Goal: Check status: Check status

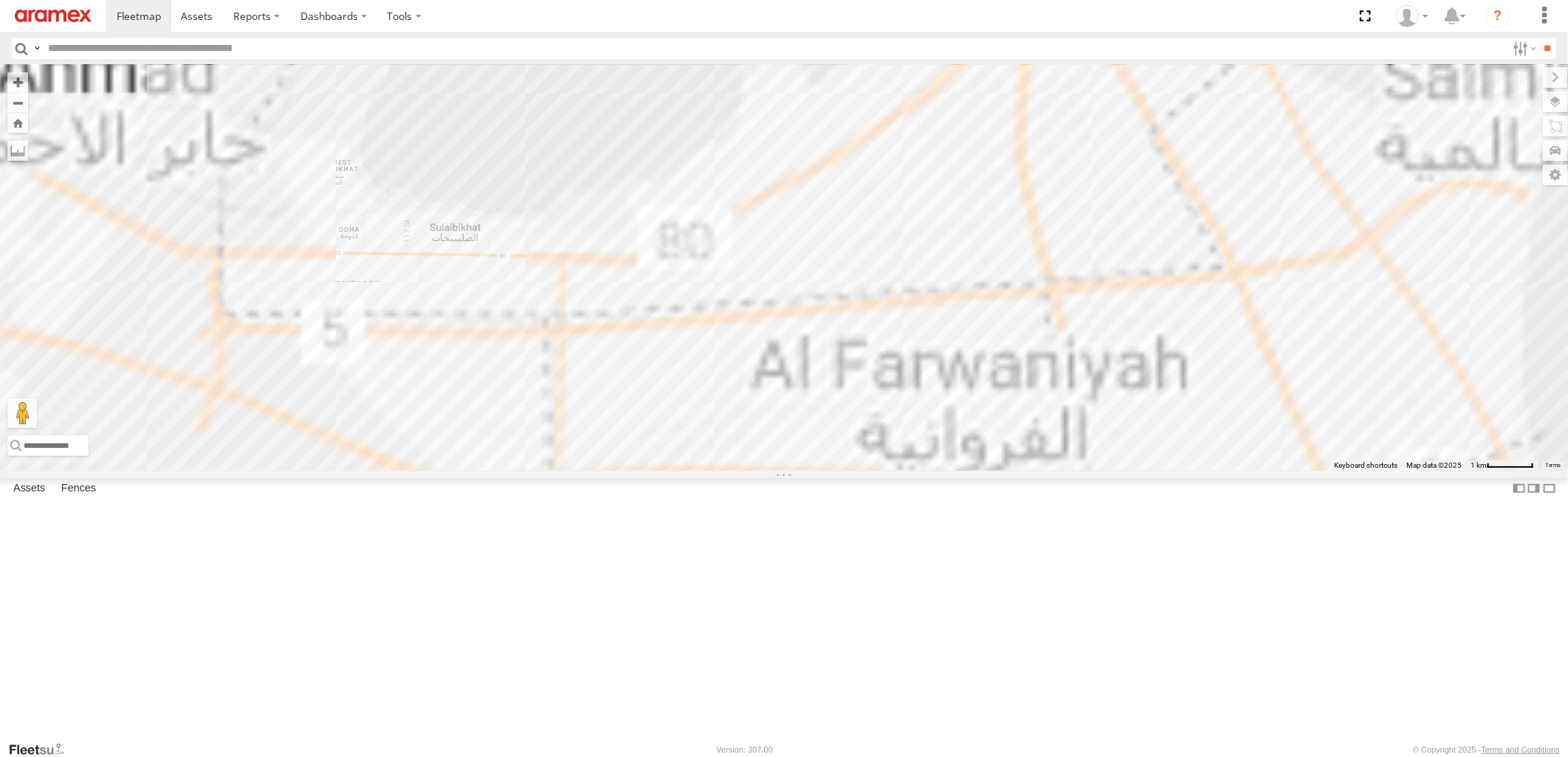
drag, startPoint x: 1003, startPoint y: 201, endPoint x: 1002, endPoint y: 355, distance: 154.0
click at [1002, 355] on div "22-55056 22-55289" at bounding box center [784, 268] width 1568 height 405
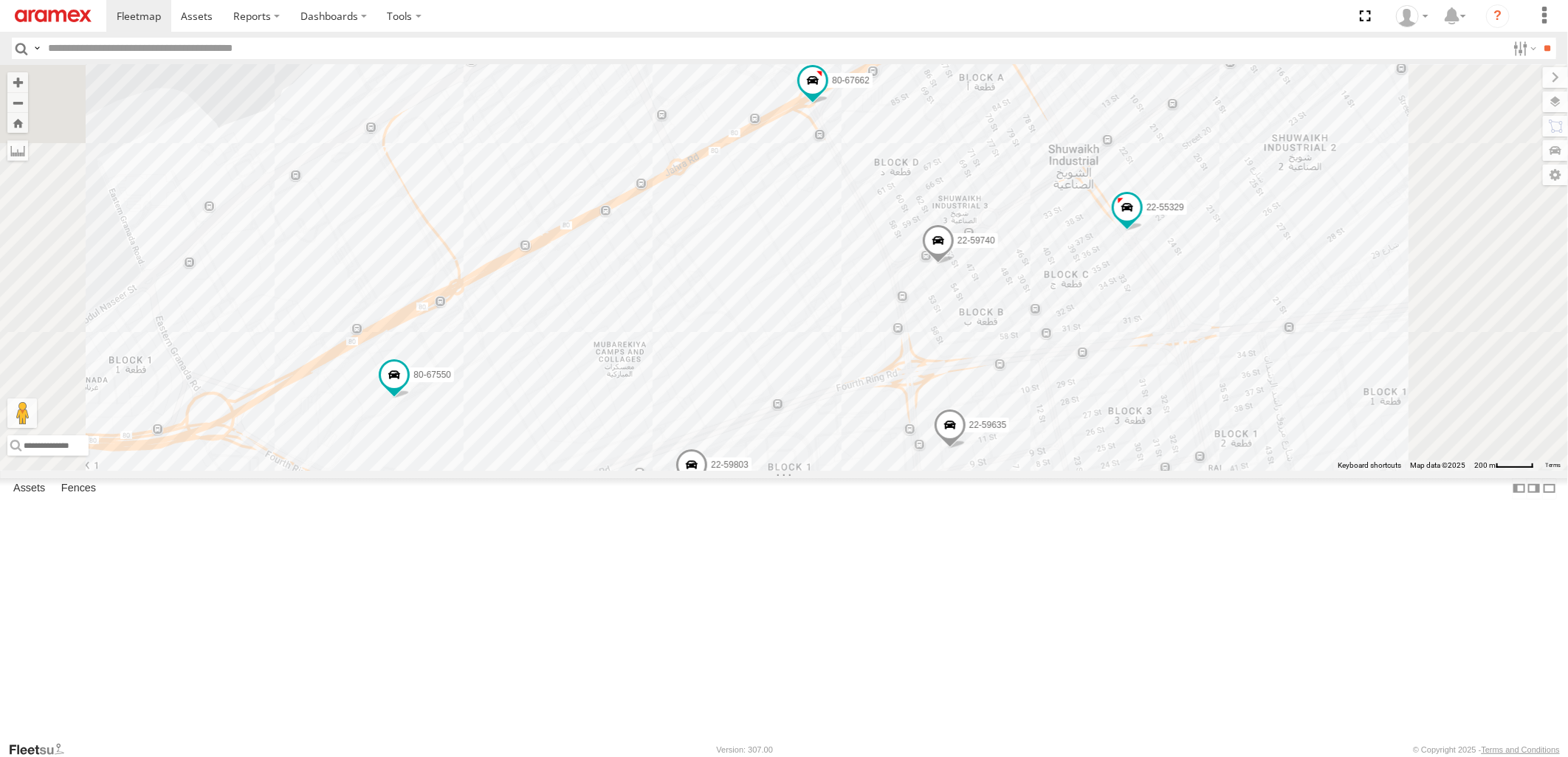
drag, startPoint x: 1003, startPoint y: 428, endPoint x: 823, endPoint y: 525, distance: 204.5
click at [823, 470] on div "22-55056 22-55289 80-72077 22-59720 22-55354 80-83289 22-55493 22-59626 22-5969…" at bounding box center [784, 268] width 1568 height 405
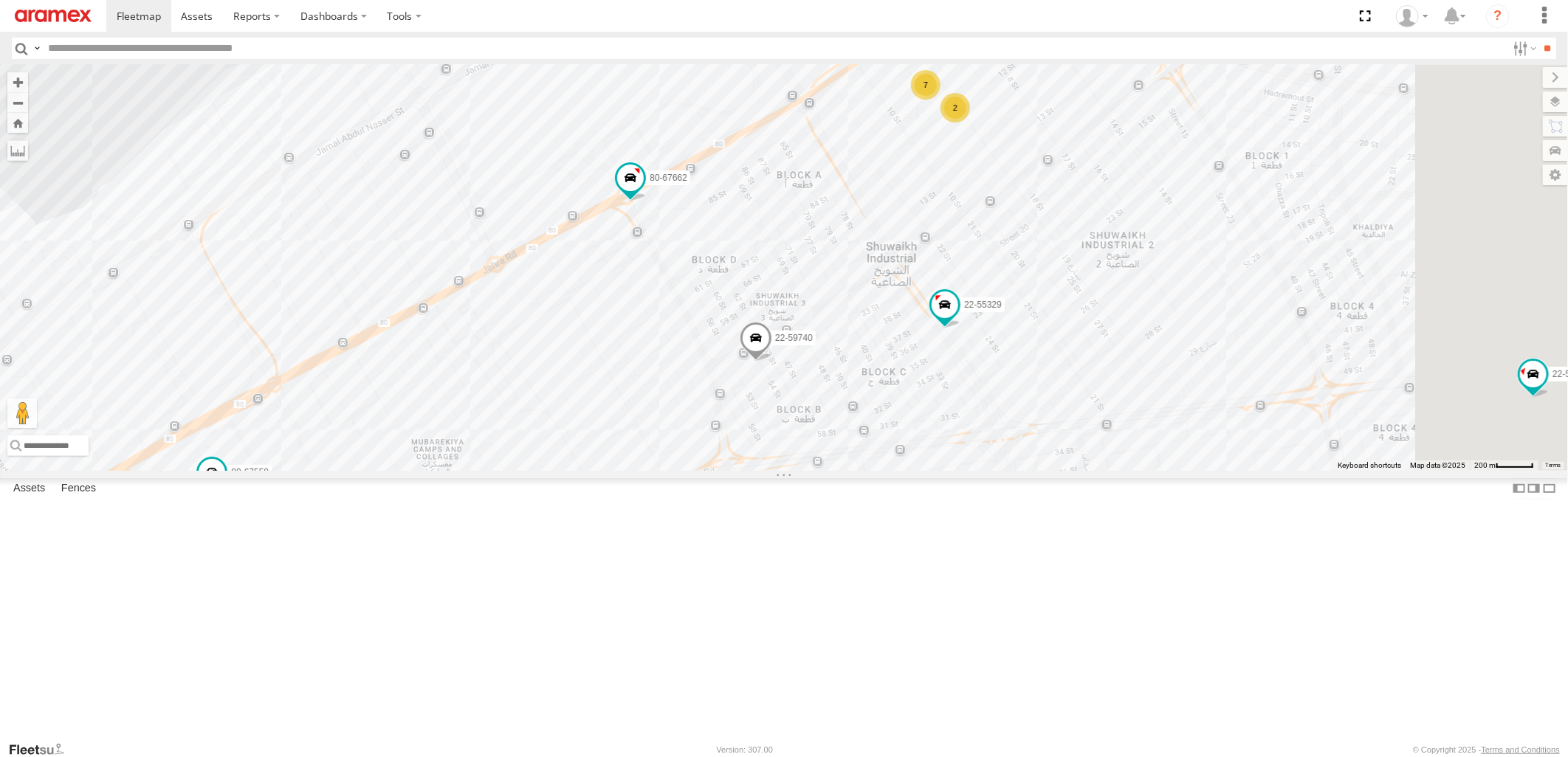
drag, startPoint x: 1083, startPoint y: 336, endPoint x: 889, endPoint y: 519, distance: 266.7
click at [901, 470] on div "22-55056 22-55289 80-72077 22-59720 22-55354 80-83289 22-55493 22-59626 22-5969…" at bounding box center [784, 268] width 1568 height 405
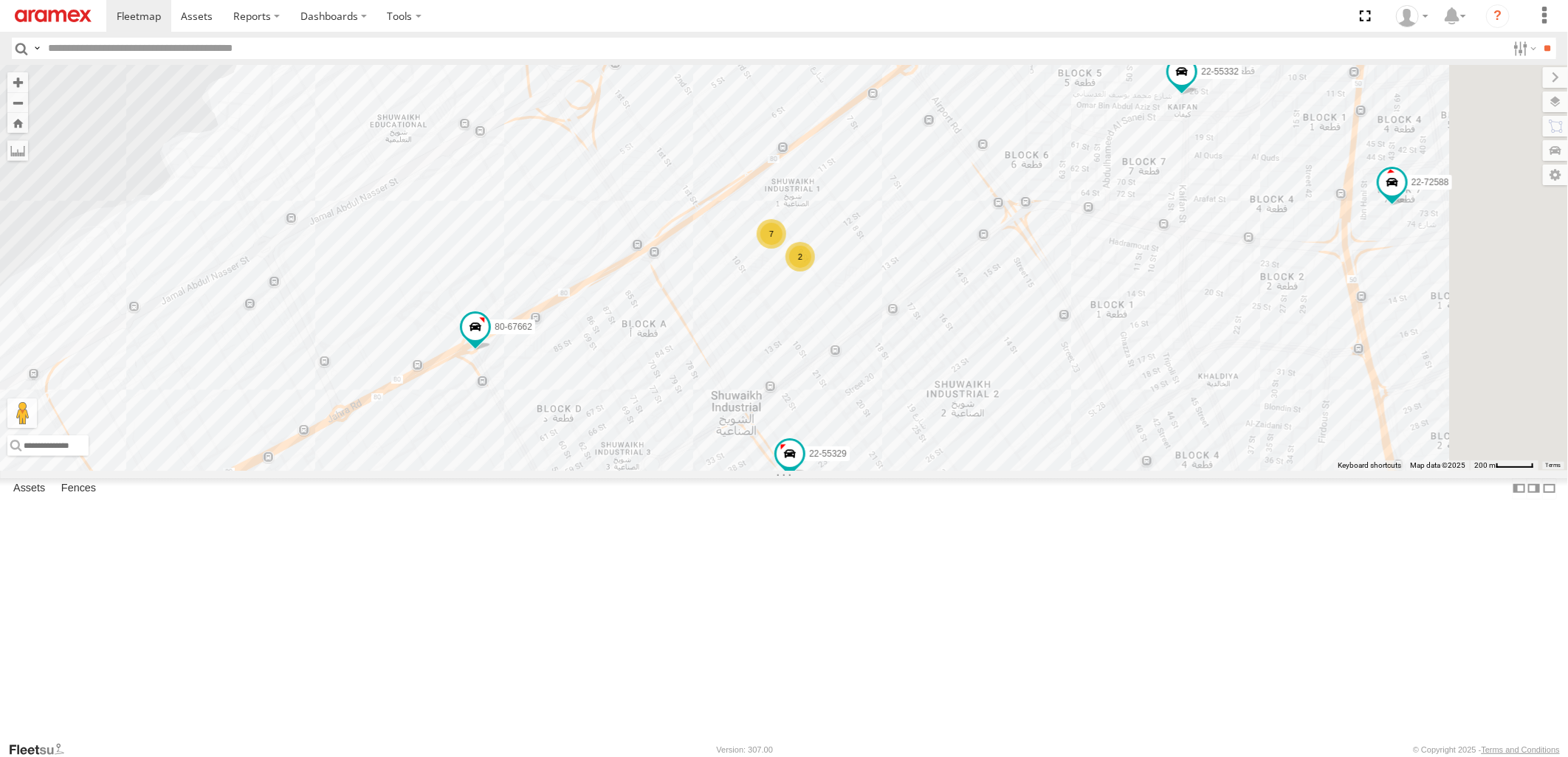
click at [617, 510] on span at bounding box center [601, 490] width 32 height 40
click at [1149, 111] on div "22-55056 22-55289 80-72077 22-59720 22-55354 80-83289 22-55493 22-59626 22-5969…" at bounding box center [784, 268] width 1568 height 405
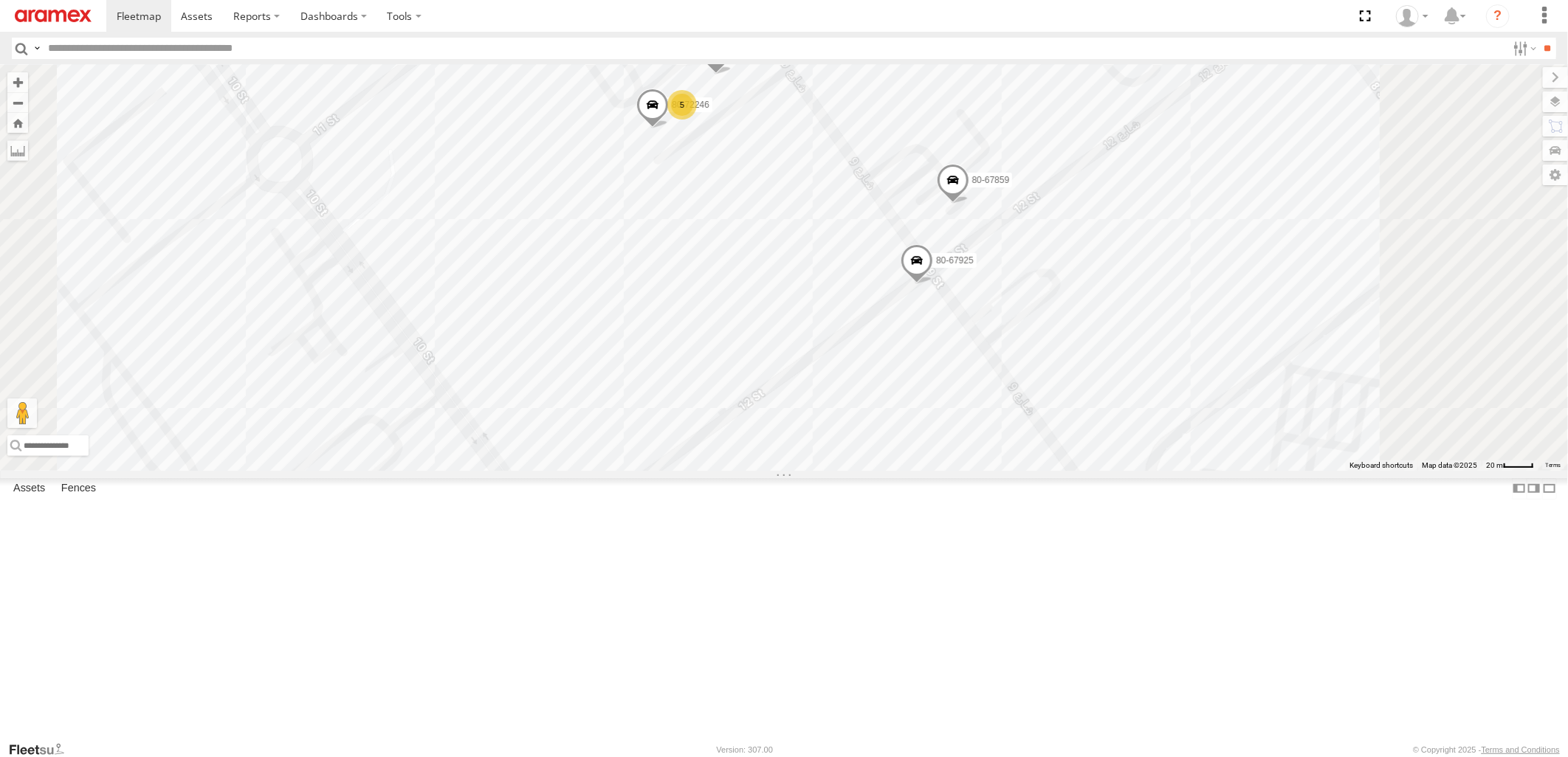
drag, startPoint x: 1012, startPoint y: 330, endPoint x: 972, endPoint y: 511, distance: 185.4
click at [972, 470] on div "22-55056 22-55289 80-72077 22-59720 22-55354 80-83289 22-55493 22-59626 22-5969…" at bounding box center [784, 268] width 1568 height 405
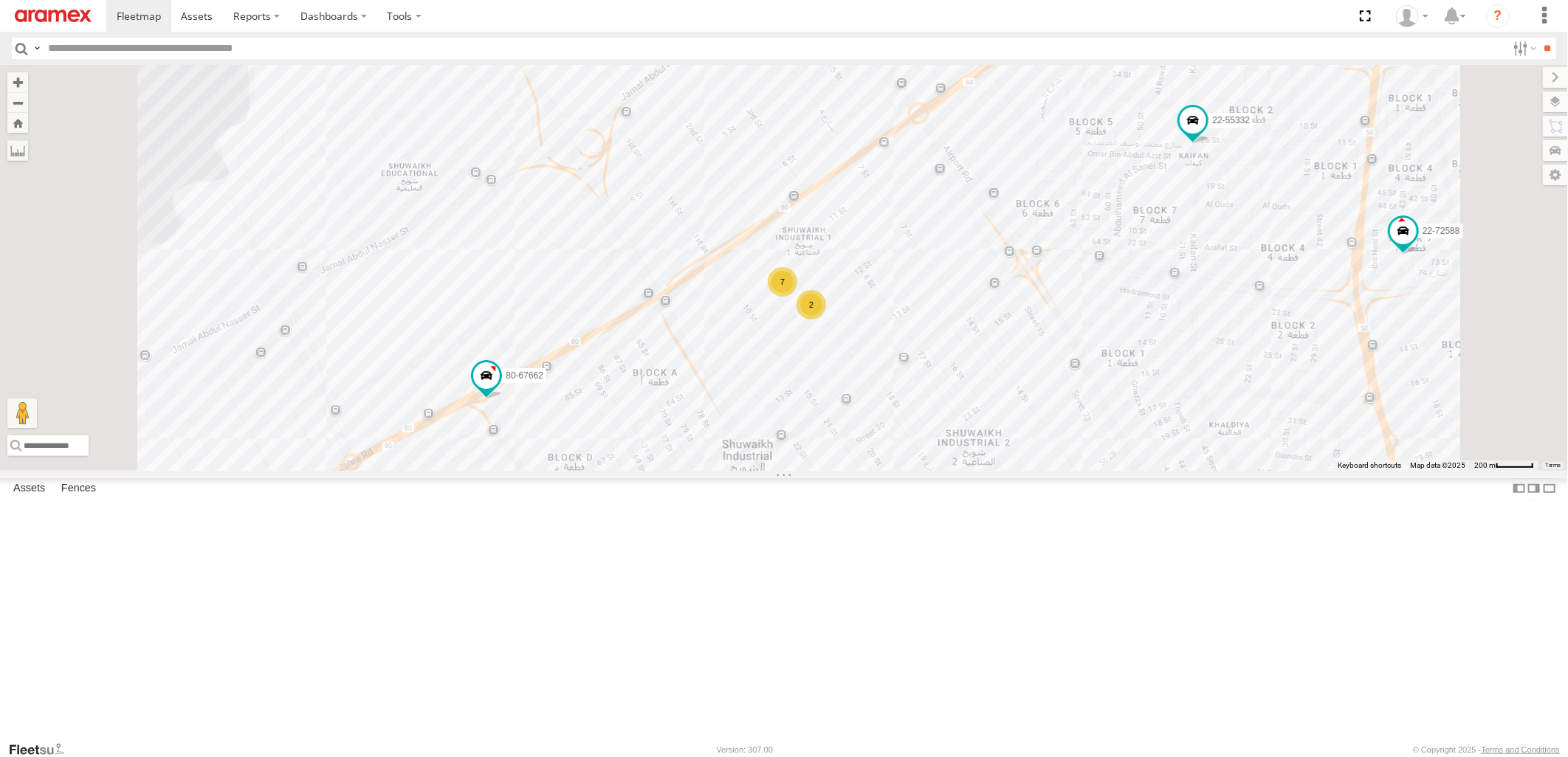
drag, startPoint x: 1044, startPoint y: 552, endPoint x: 1044, endPoint y: 355, distance: 197.0
click at [1044, 355] on div "22-55056 22-55289 80-72077 22-59720 22-55354 80-83289 22-55493 22-59626 22-5969…" at bounding box center [784, 268] width 1568 height 405
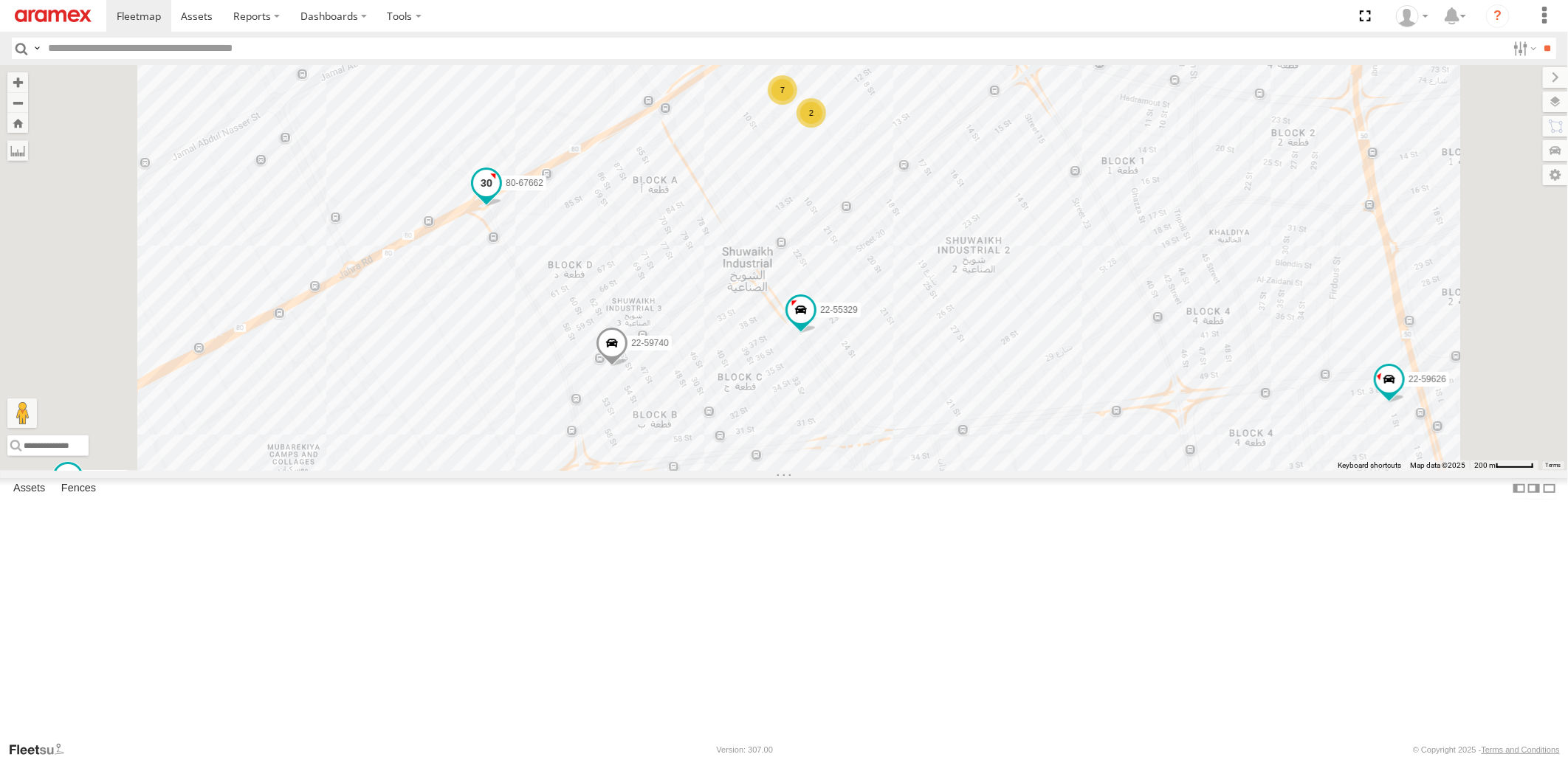
click at [499, 196] on span at bounding box center [486, 182] width 26 height 26
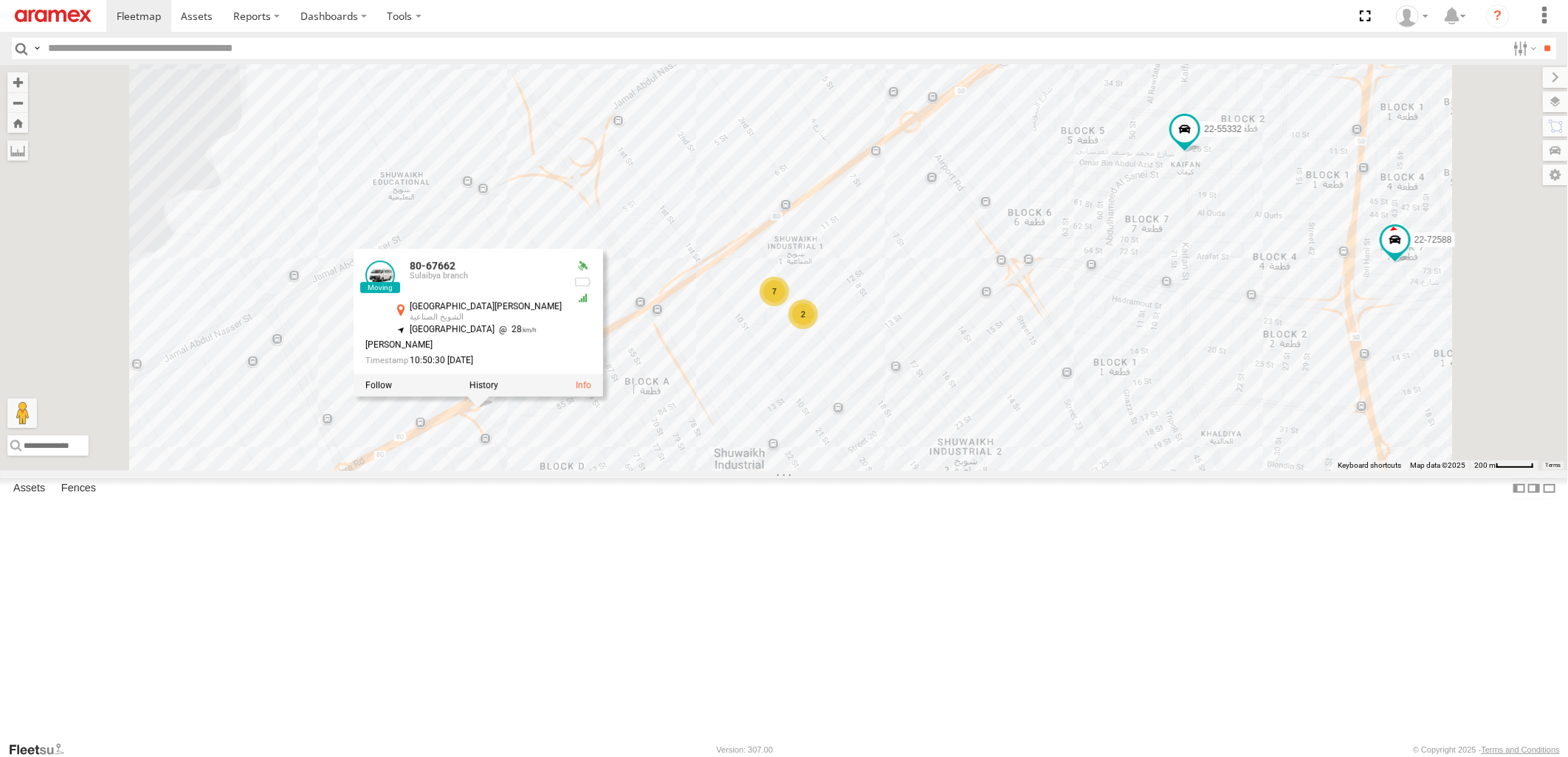
drag, startPoint x: 1153, startPoint y: 328, endPoint x: 1144, endPoint y: 502, distance: 174.2
click at [1144, 470] on div "22-55056 22-55289 80-72077 22-59720 22-55354 80-83289 22-55493 22-59626 22-5969…" at bounding box center [784, 268] width 1568 height 405
click at [1105, 214] on div "22-55056 22-55289 80-72077 22-59720 22-55354 80-83289 22-55493 22-59626 22-5969…" at bounding box center [784, 268] width 1568 height 405
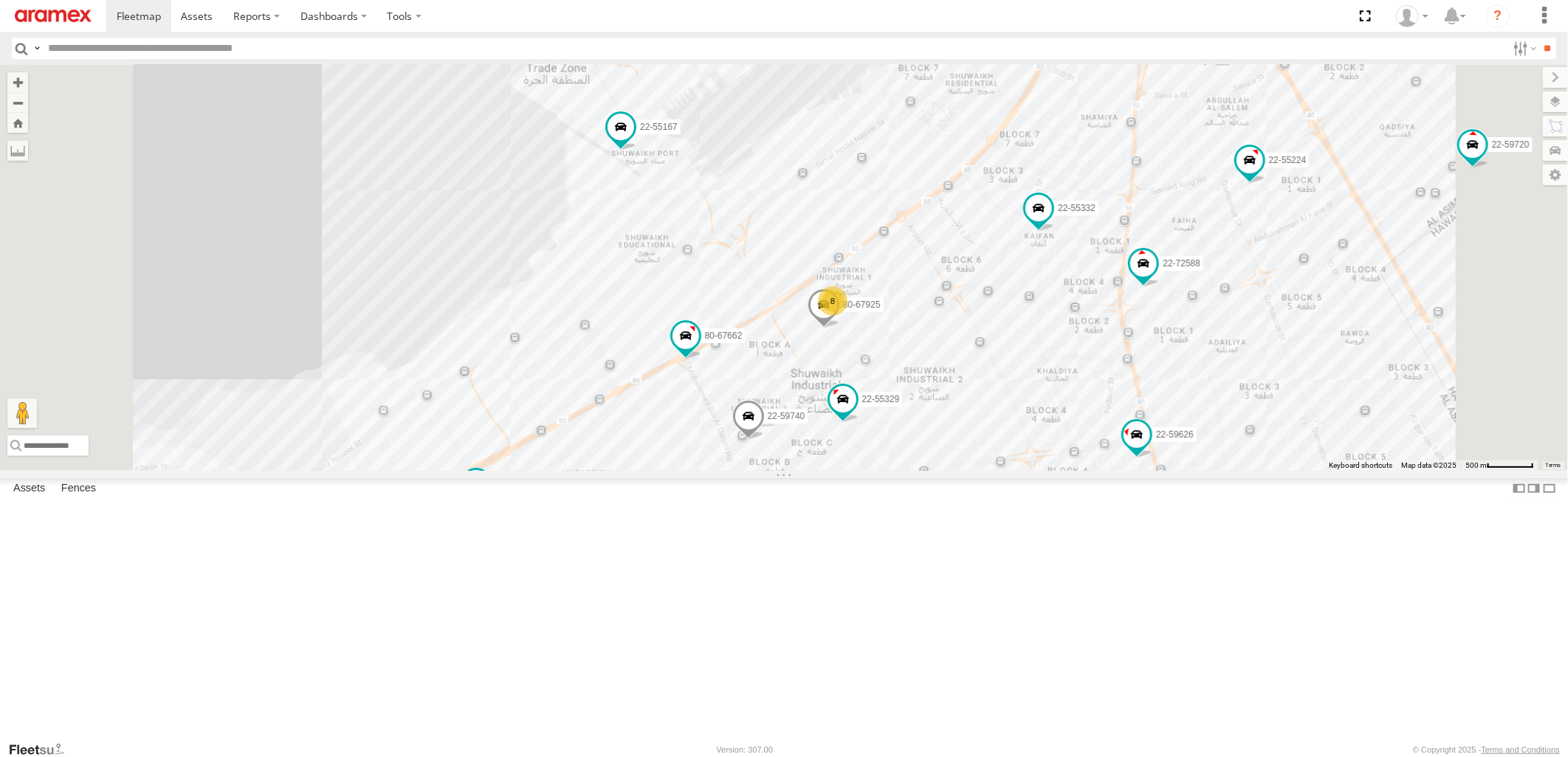
drag, startPoint x: 1103, startPoint y: 558, endPoint x: 1120, endPoint y: 444, distance: 115.3
click at [1120, 444] on div "22-55056 22-55289 80-72077 22-59720 22-55354 80-83289 22-55493 22-59626 22-5969…" at bounding box center [784, 268] width 1568 height 405
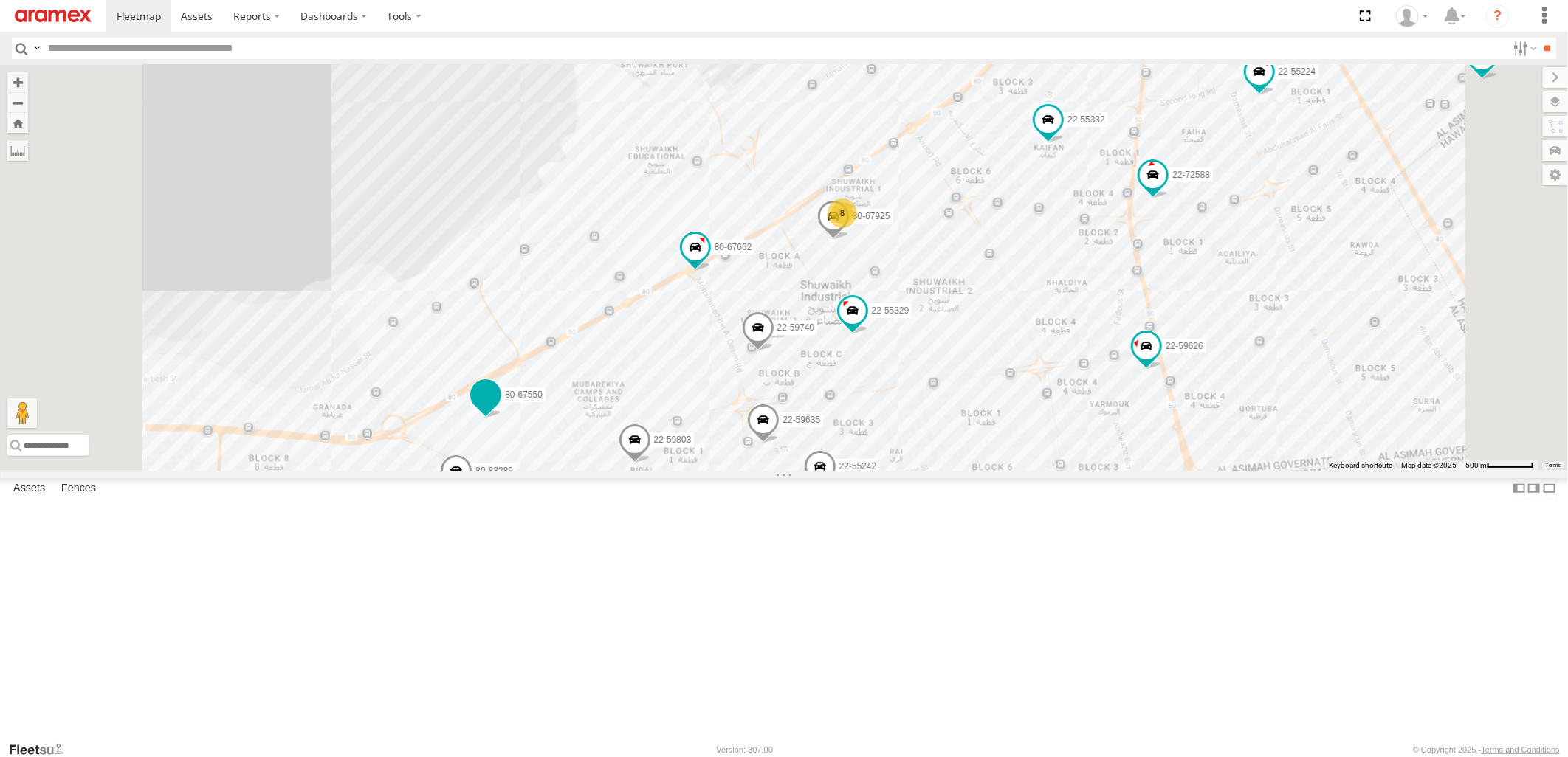
click at [499, 408] on span at bounding box center [485, 394] width 26 height 26
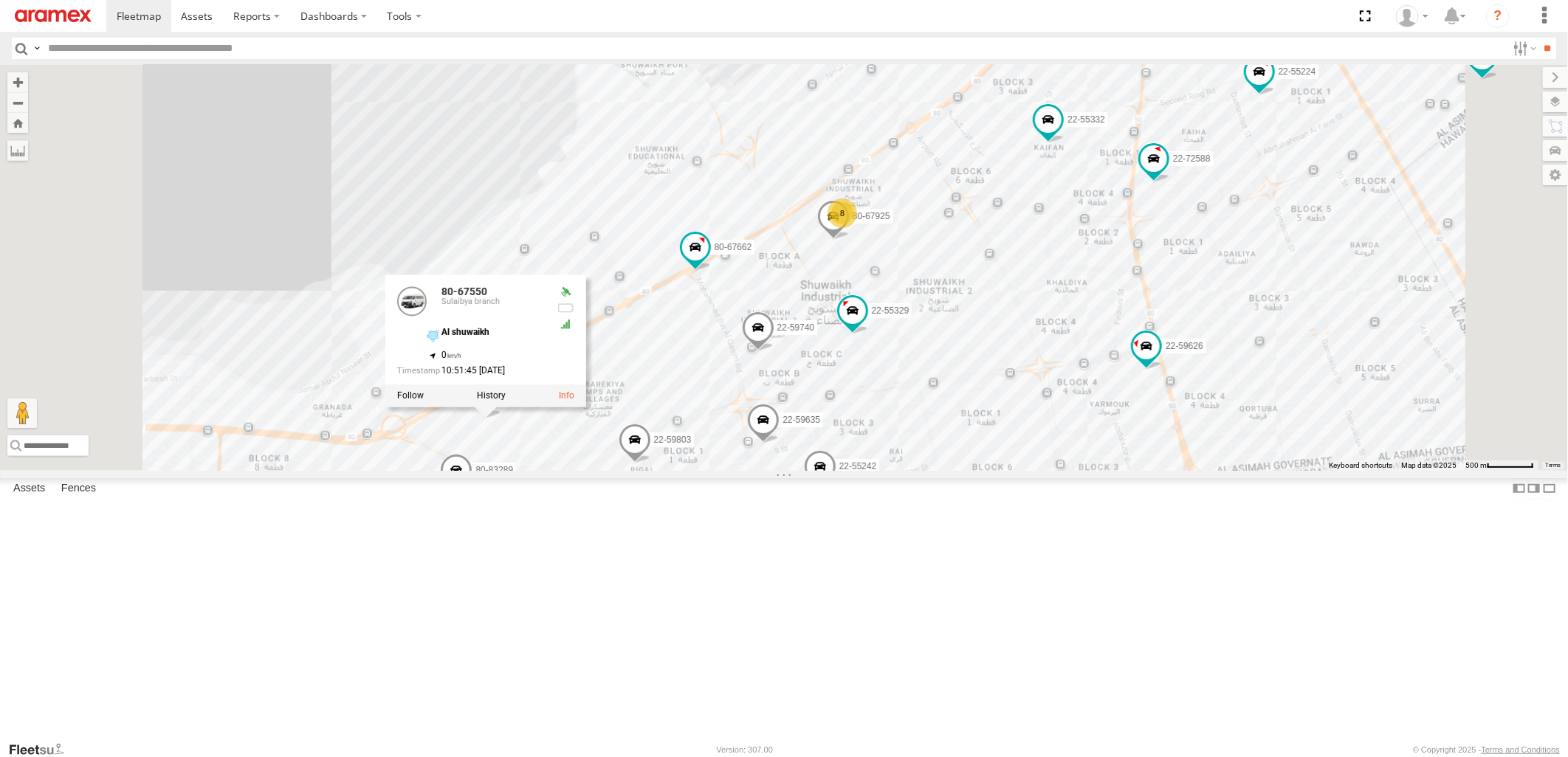
click at [655, 316] on div "22-55056 22-55289 80-72077 22-59720 22-55354 80-83289 22-55493 22-59626 22-5969…" at bounding box center [784, 268] width 1568 height 405
click at [499, 408] on span at bounding box center [485, 394] width 26 height 26
click at [473, 364] on div "22-55056 22-55289 80-72077 22-59720 22-55354 80-83289 22-55493 22-59626 22-5969…" at bounding box center [784, 268] width 1568 height 405
click at [499, 408] on span at bounding box center [485, 394] width 26 height 26
click at [495, 365] on div "22-55056 22-55289 80-72077 22-59720 22-55354 80-83289 22-55493 22-59626 22-5969…" at bounding box center [784, 268] width 1568 height 405
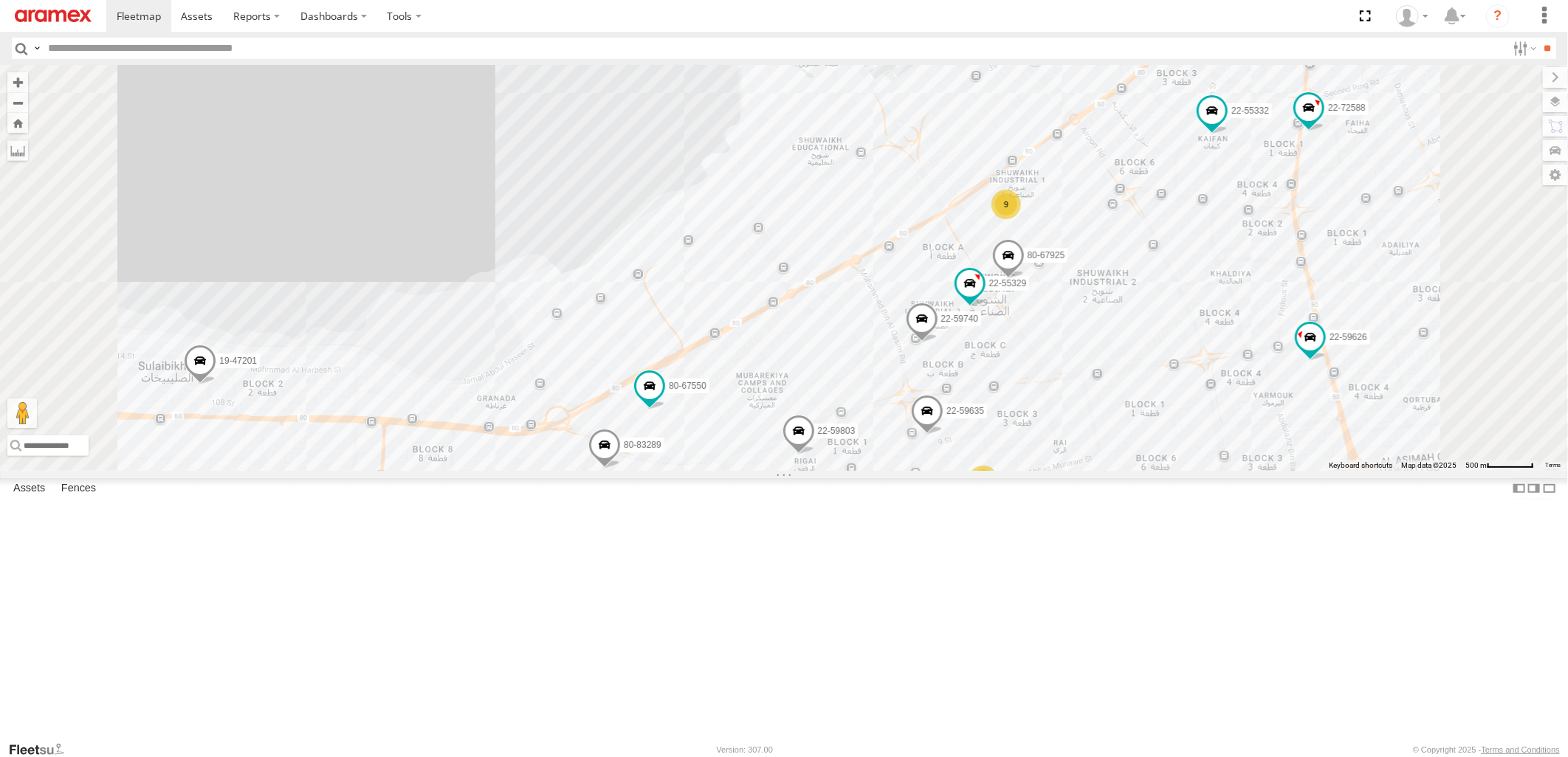
drag, startPoint x: 746, startPoint y: 433, endPoint x: 680, endPoint y: 276, distance: 170.3
click at [680, 276] on div "80-72077 22-59720 22-55354 80-83289 22-55493 22-59626 22-59690 22-72806 22-5541…" at bounding box center [784, 268] width 1568 height 405
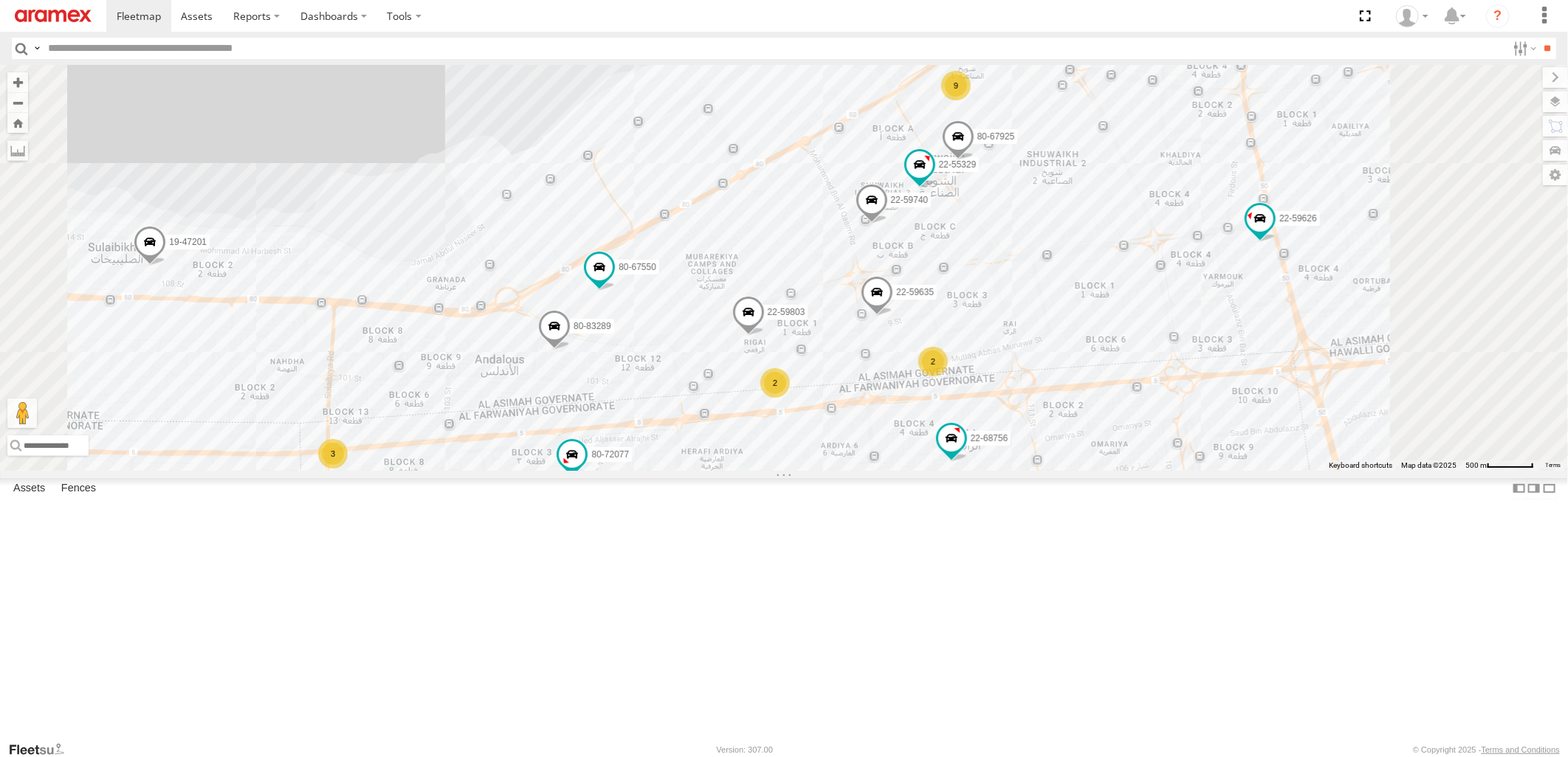
click at [571, 350] on span at bounding box center [554, 329] width 32 height 40
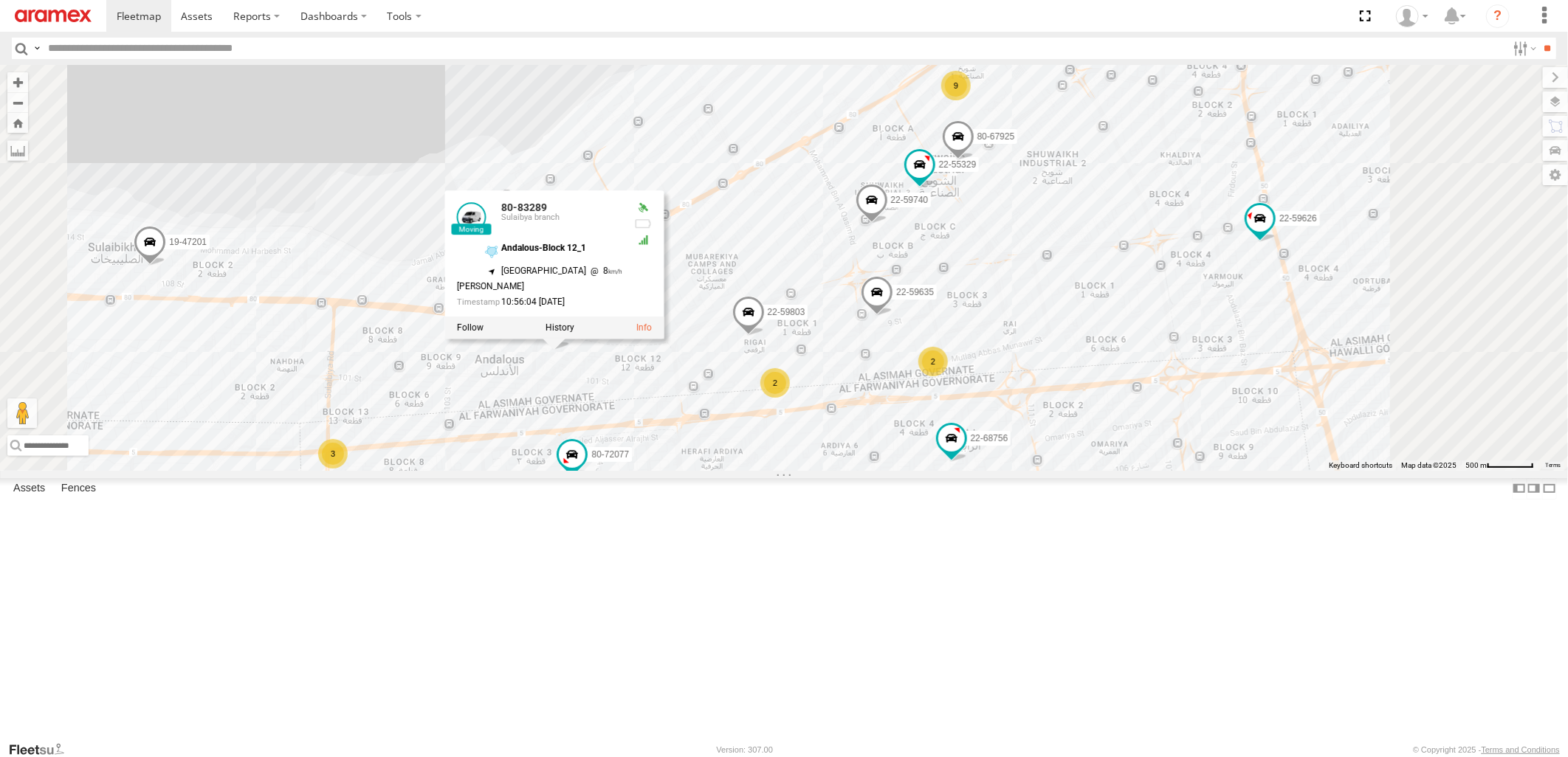
click at [596, 352] on div "80-72077 22-59720 22-55354 80-83289 22-55493 22-59626 22-59690 22-72806 22-5541…" at bounding box center [784, 268] width 1568 height 405
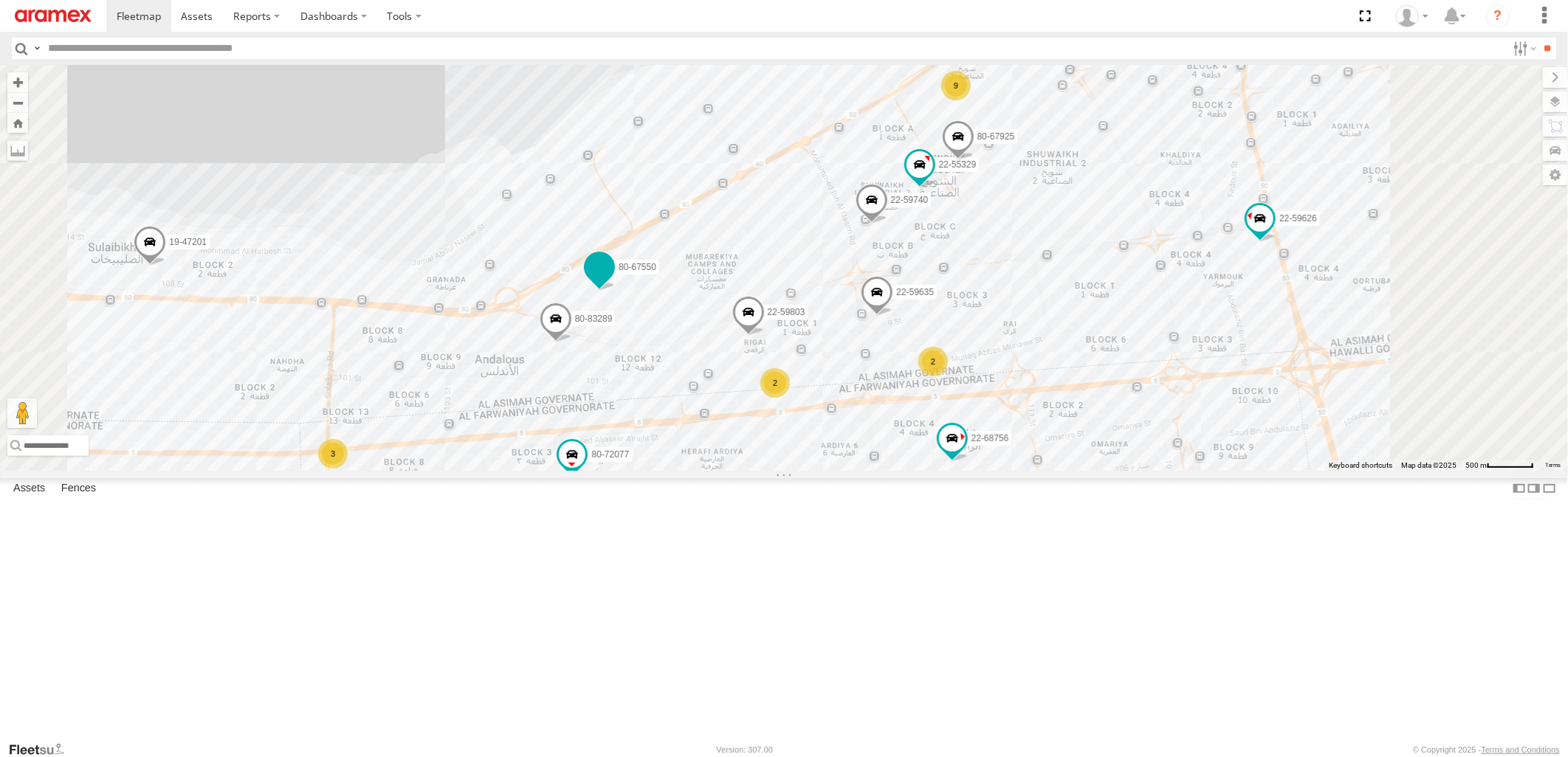
click at [613, 280] on span at bounding box center [599, 267] width 26 height 26
click at [638, 267] on div "80-72077 22-59720 22-55354 80-83289 22-55493 22-59626 22-59690 22-72806 22-5541…" at bounding box center [784, 268] width 1568 height 405
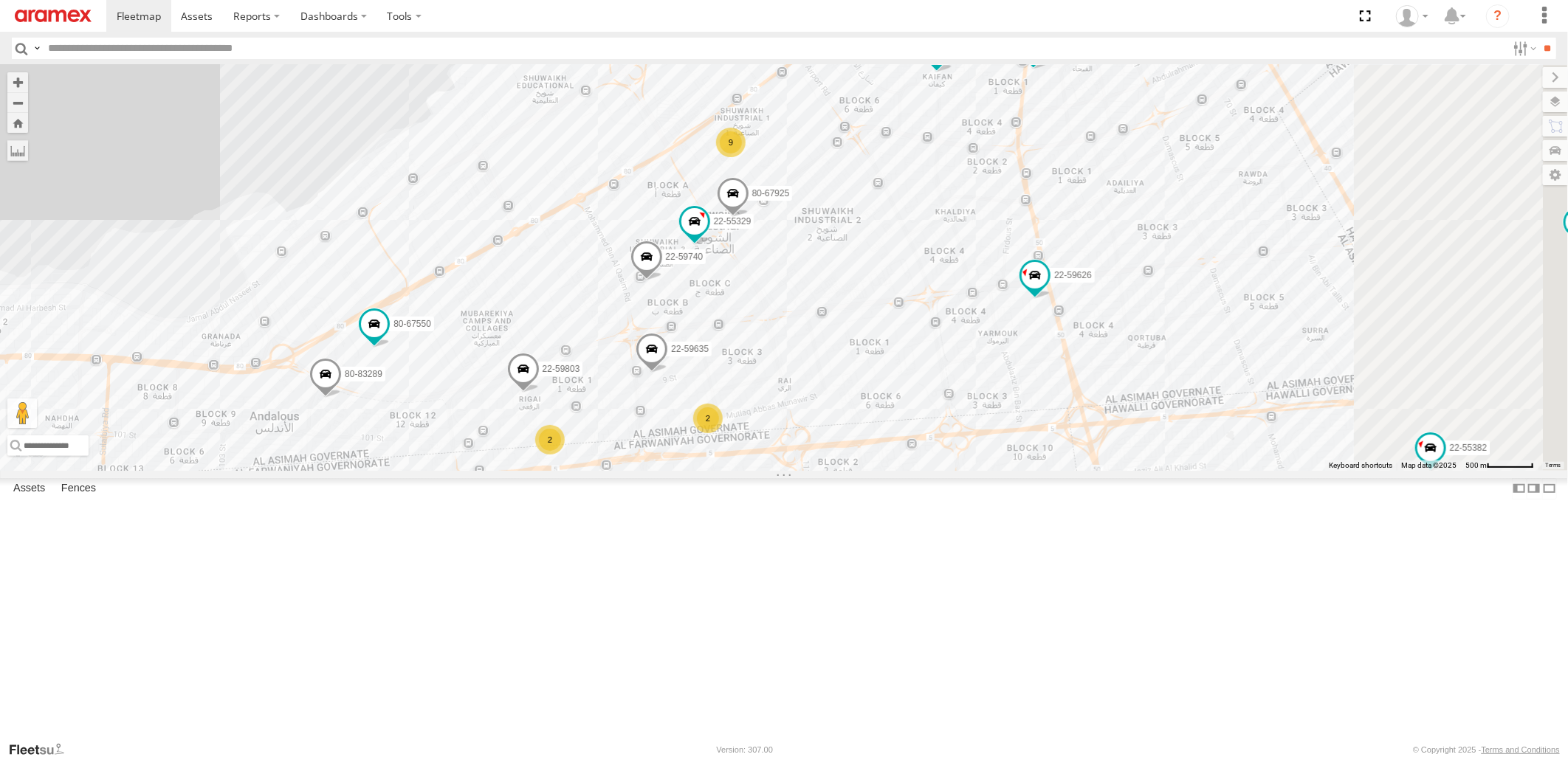
drag, startPoint x: 1003, startPoint y: 483, endPoint x: 775, endPoint y: 543, distance: 235.8
click at [775, 470] on div "80-72077 22-59720 22-55354 80-83289 22-55493 22-59626 22-59690 22-72806 22-5541…" at bounding box center [784, 268] width 1568 height 405
click at [748, 217] on span at bounding box center [732, 196] width 32 height 40
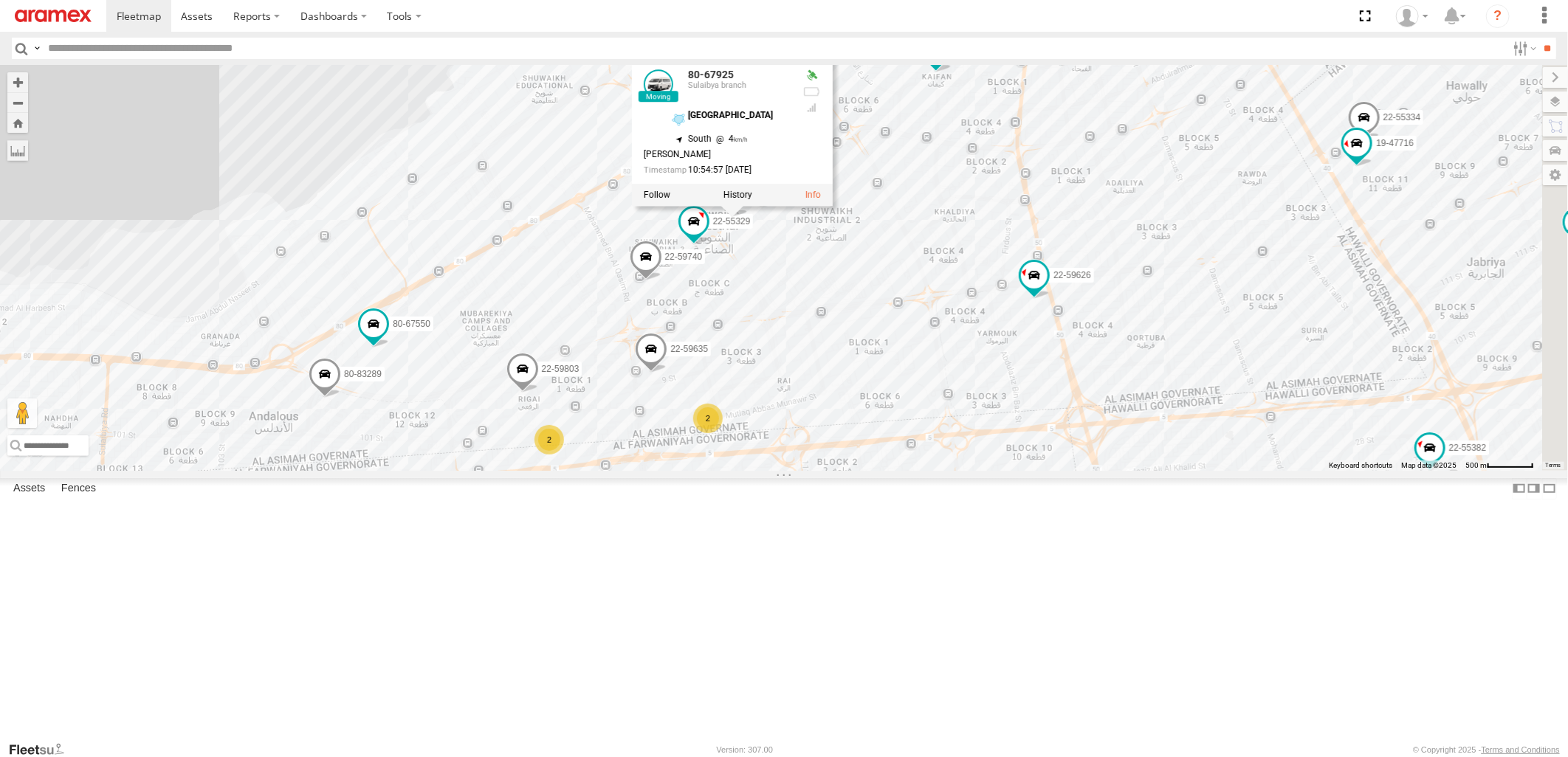
click at [977, 141] on div "80-72077 22-59720 22-55354 80-83289 22-55493 22-59626 22-59690 22-72806 22-5541…" at bounding box center [784, 268] width 1568 height 405
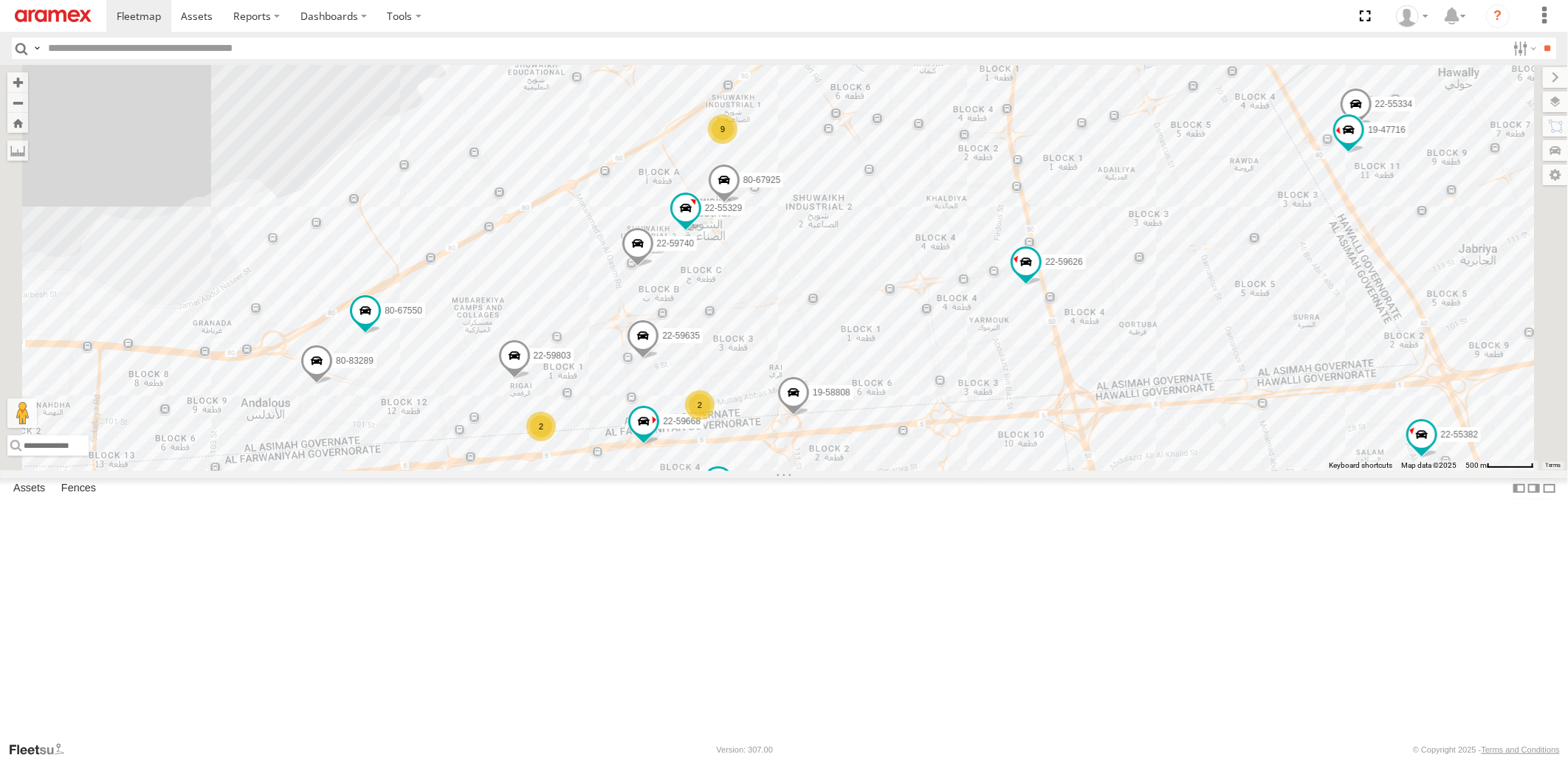
drag, startPoint x: 753, startPoint y: 401, endPoint x: 754, endPoint y: 344, distance: 57.0
click at [754, 344] on div "80-72077 22-59720 22-55354 80-83289 22-55493 22-59626 22-59690 22-72806 22-5541…" at bounding box center [784, 268] width 1568 height 405
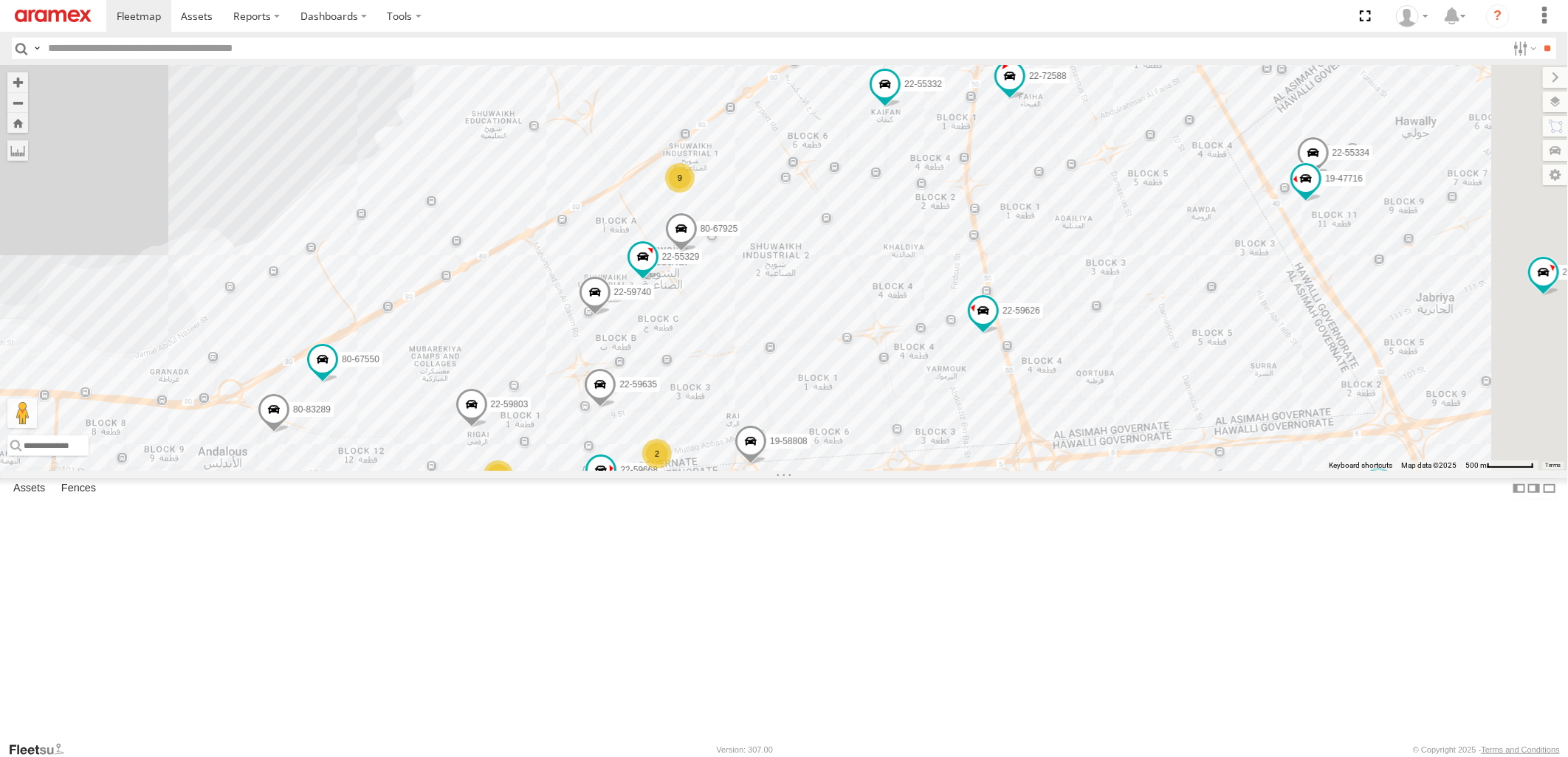
drag, startPoint x: 978, startPoint y: 365, endPoint x: 932, endPoint y: 477, distance: 121.1
click at [932, 470] on div "80-72077 22-59720 22-55354 80-83289 22-55493 22-59626 22-59690 22-72806 22-5541…" at bounding box center [784, 268] width 1568 height 405
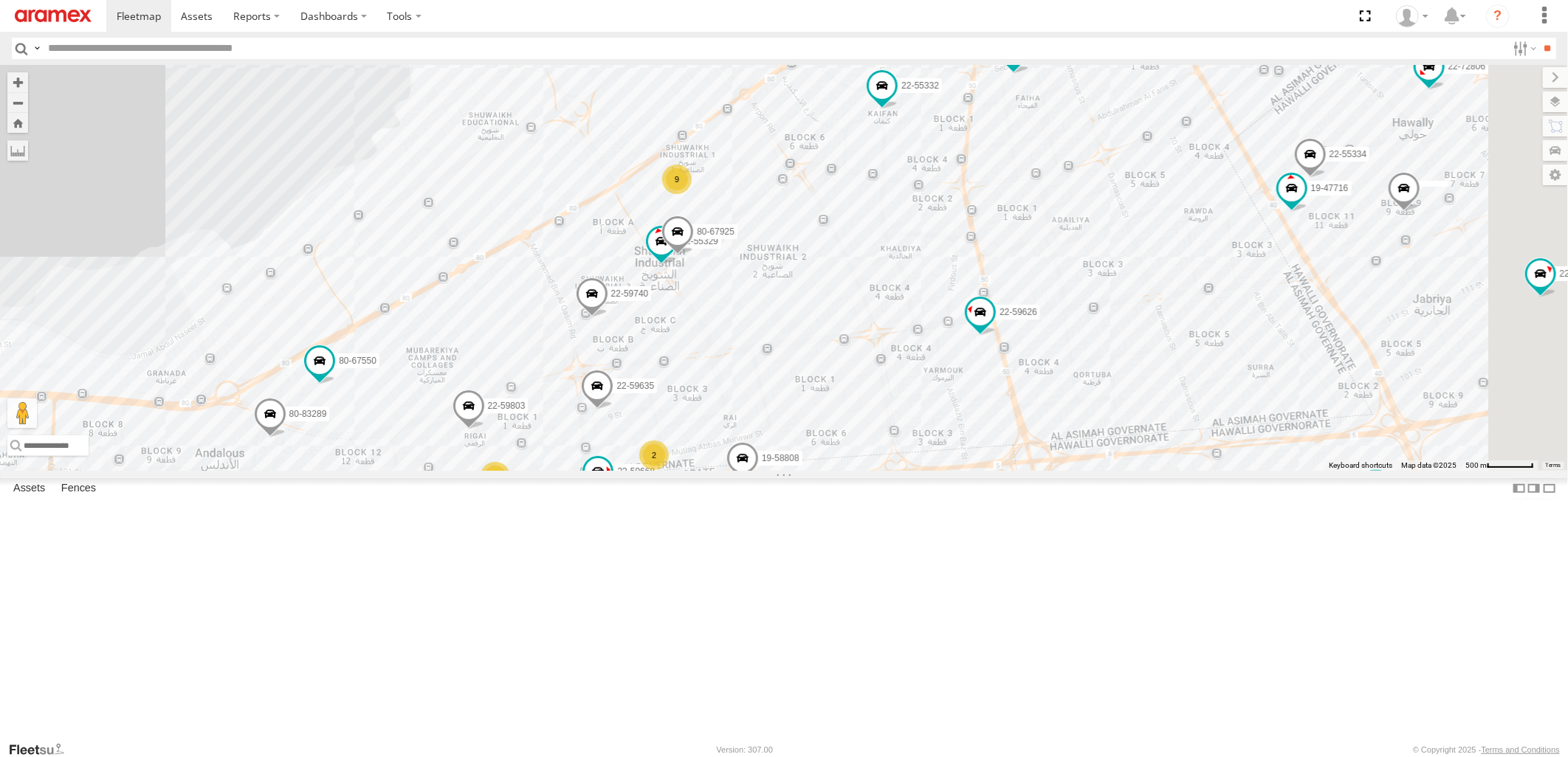
click at [468, 211] on div "80-72077 22-59720 22-55354 80-83289 22-55493 22-59626 22-59690 22-72806 22-5541…" at bounding box center [784, 268] width 1568 height 405
